Goal: Information Seeking & Learning: Learn about a topic

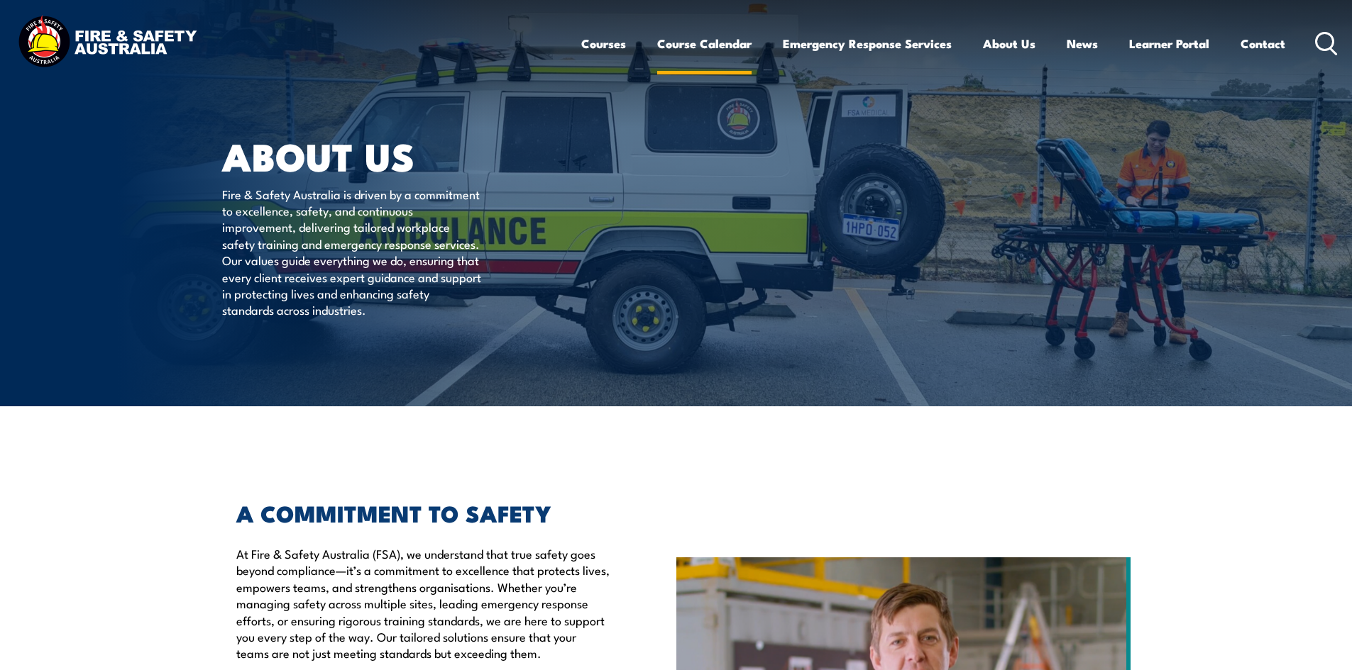
click at [685, 37] on link "Course Calendar" at bounding box center [704, 44] width 94 height 38
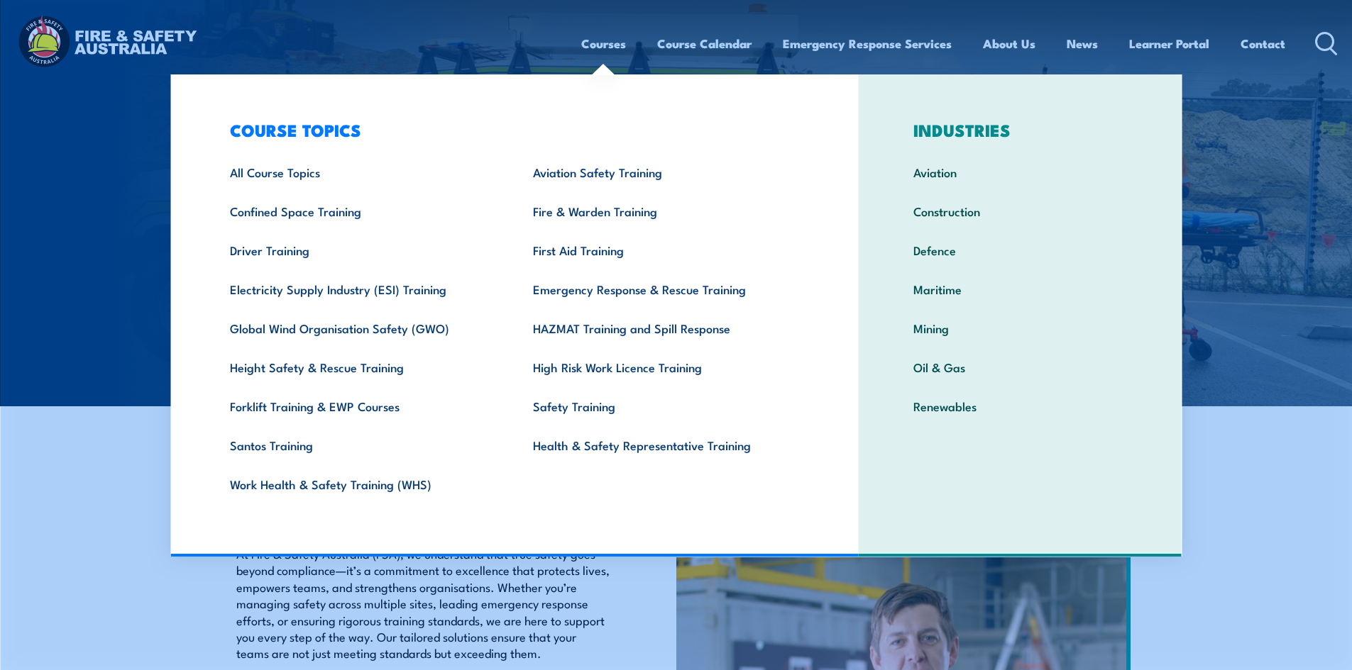
click at [597, 40] on link "Courses" at bounding box center [603, 44] width 45 height 38
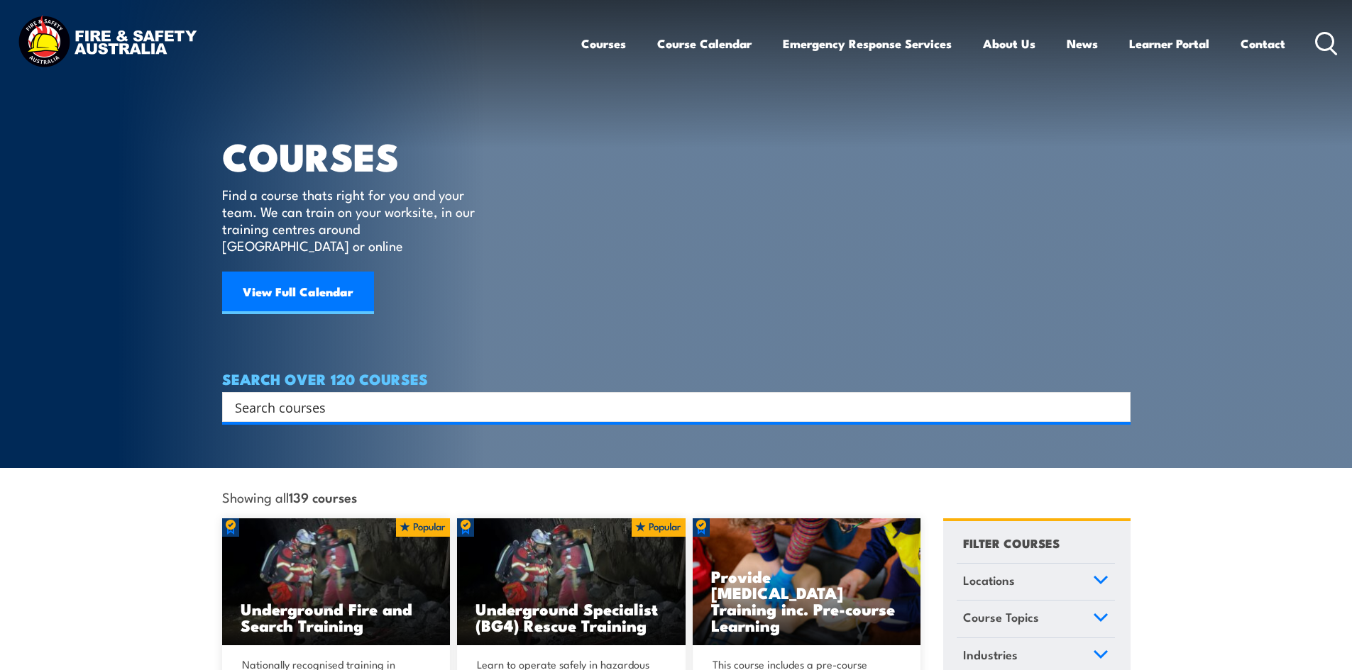
click at [568, 397] on input "Search input" at bounding box center [667, 407] width 864 height 21
type input "supervisor"
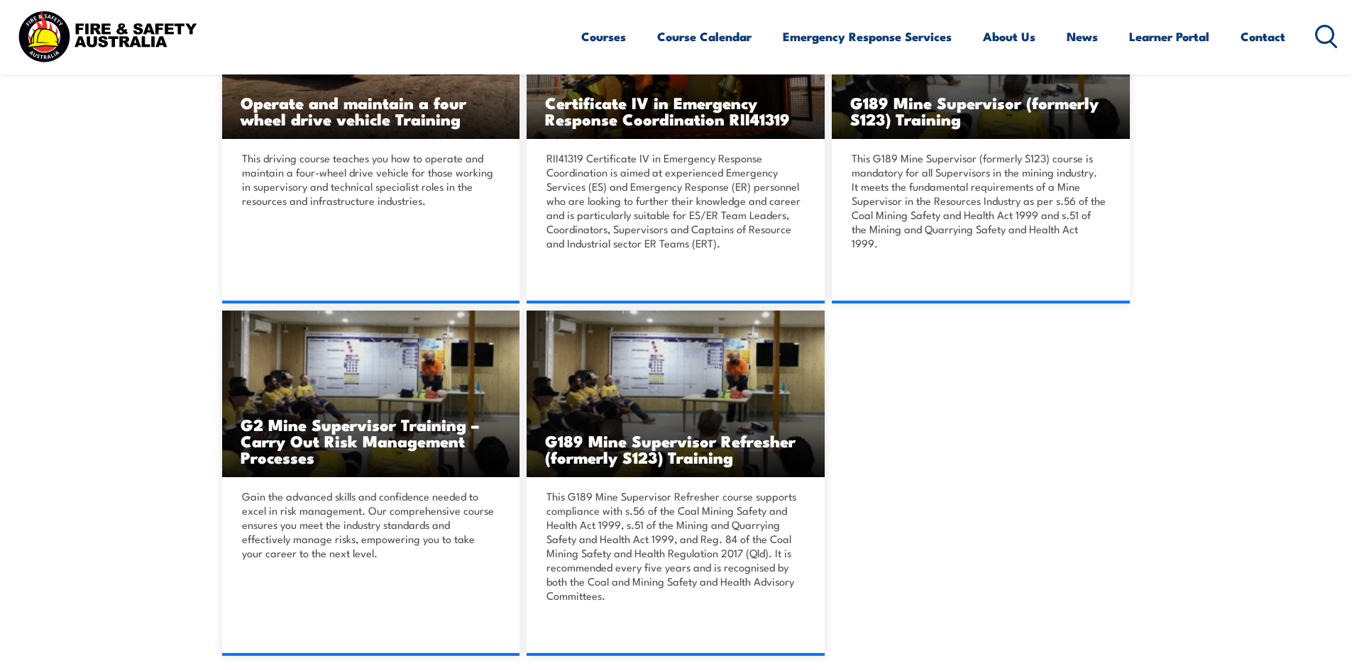
scroll to position [497, 0]
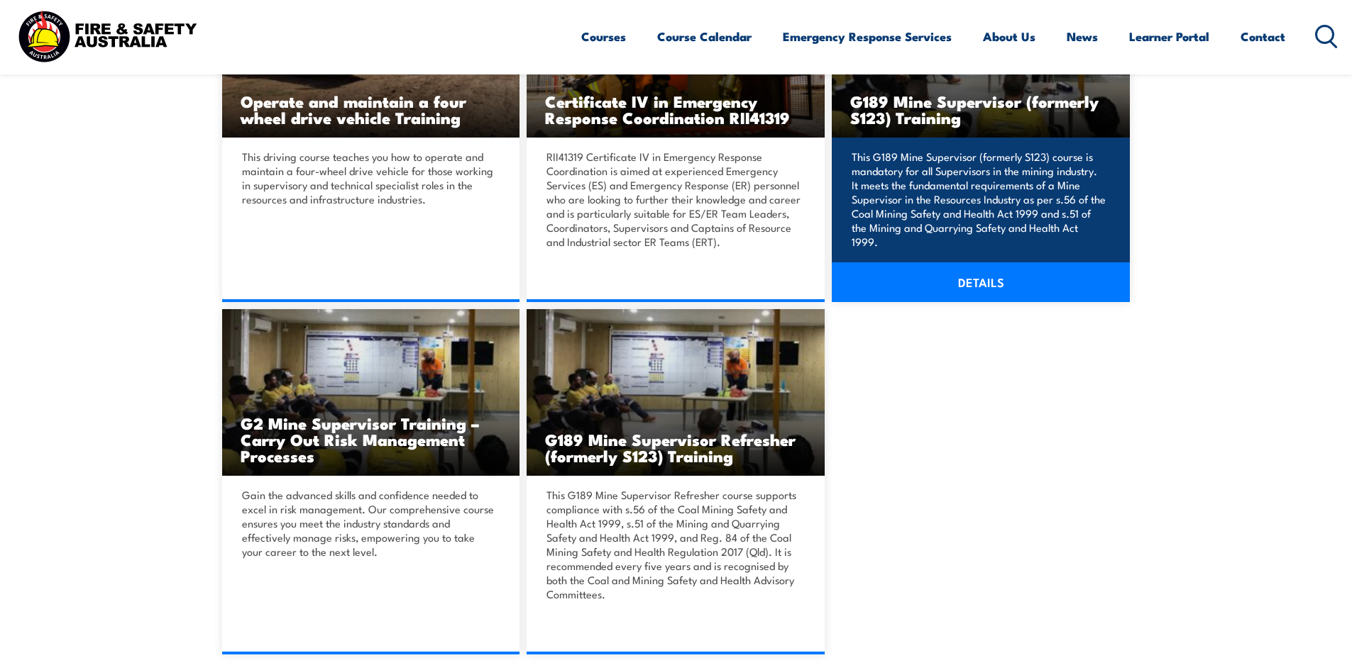
click at [972, 151] on p "This G189 Mine Supervisor (formerly S123) course is mandatory for all Superviso…" at bounding box center [978, 199] width 254 height 99
click at [1014, 287] on link "DETAILS" at bounding box center [980, 282] width 298 height 40
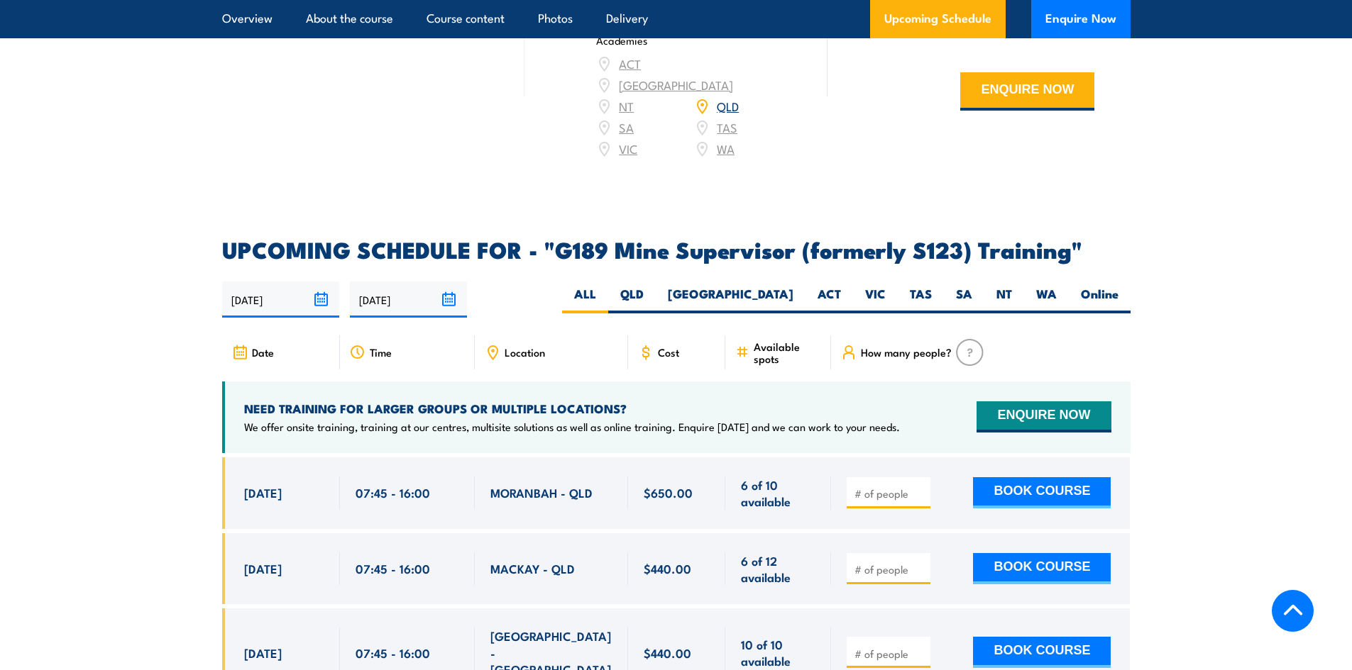
scroll to position [2270, 0]
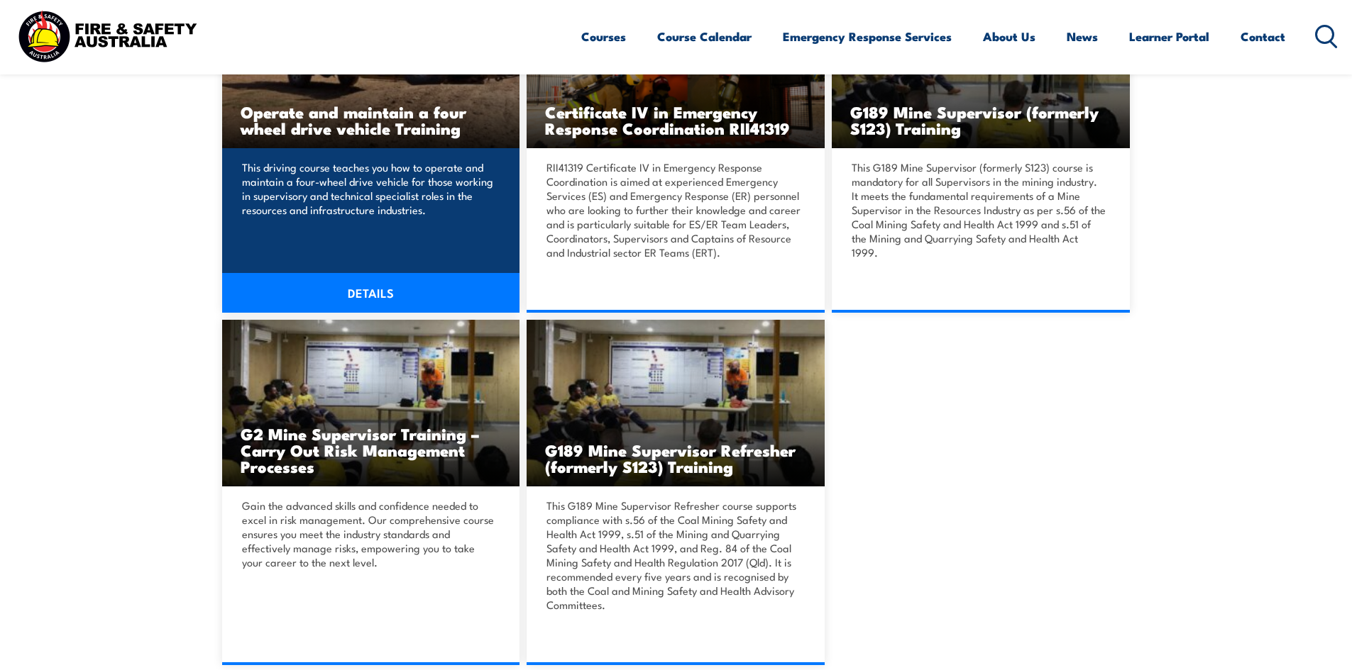
scroll to position [497, 0]
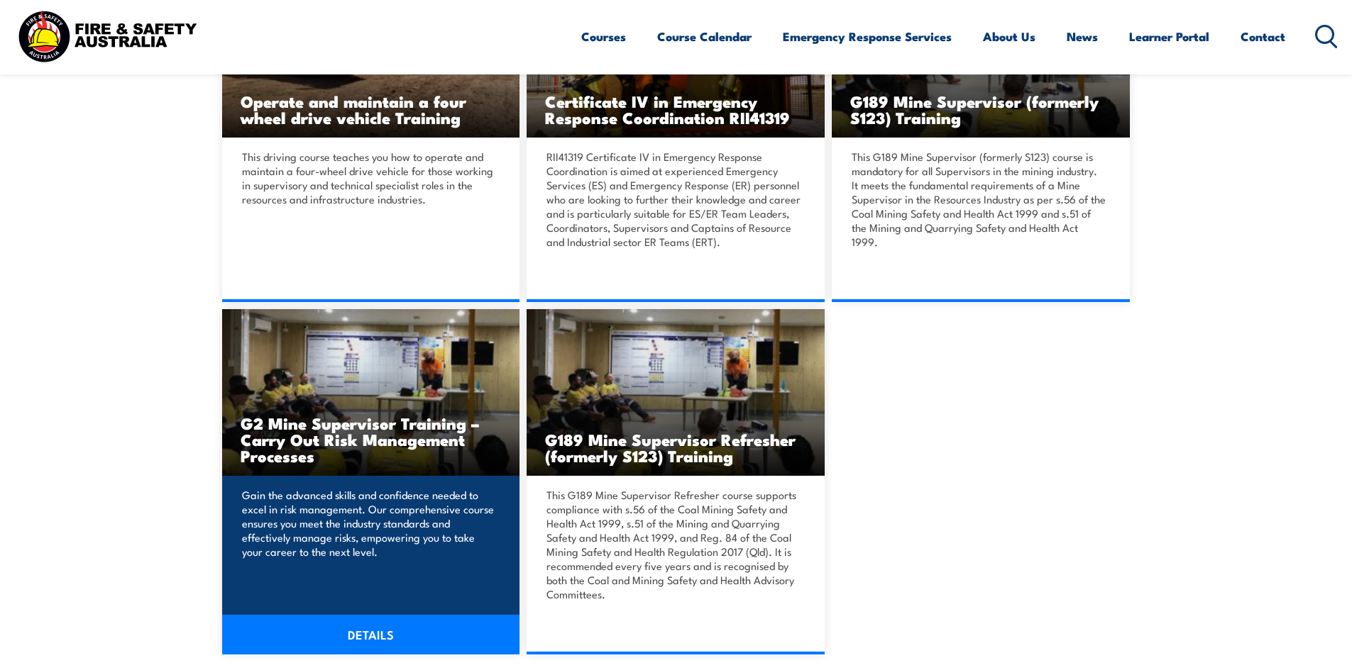
click at [384, 637] on link "DETAILS" at bounding box center [371, 635] width 298 height 40
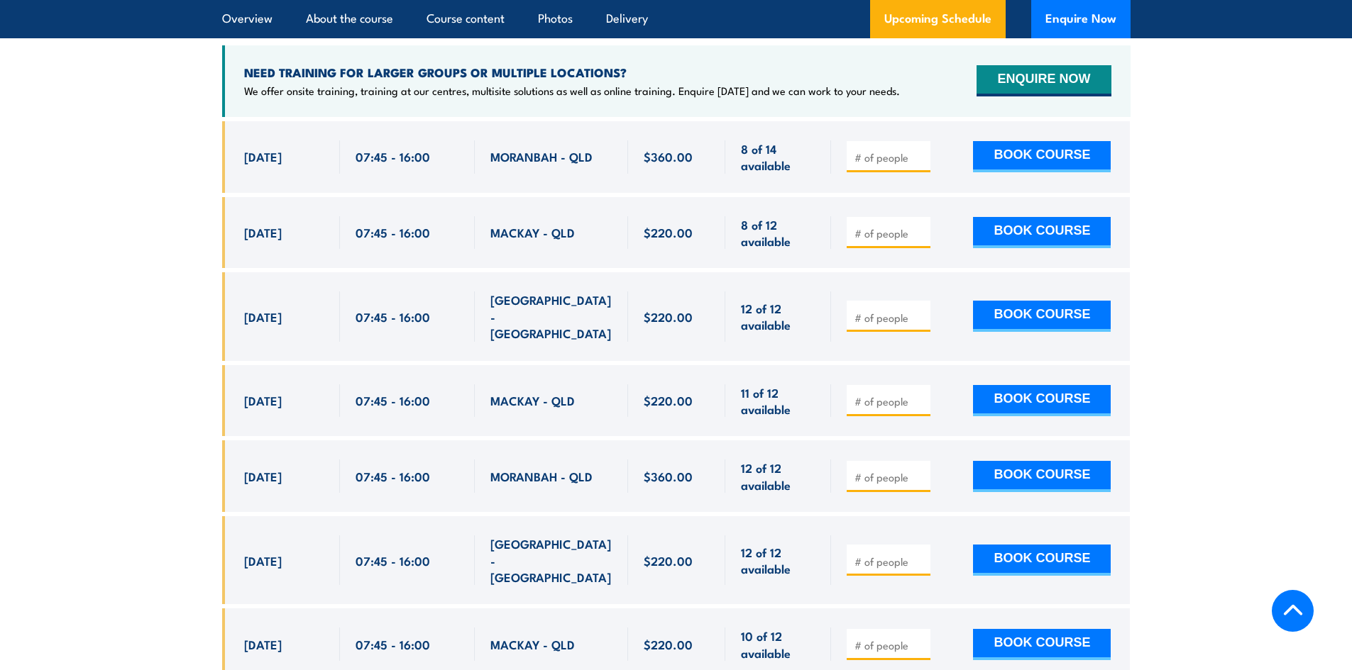
scroll to position [2767, 0]
